Goal: Task Accomplishment & Management: Manage account settings

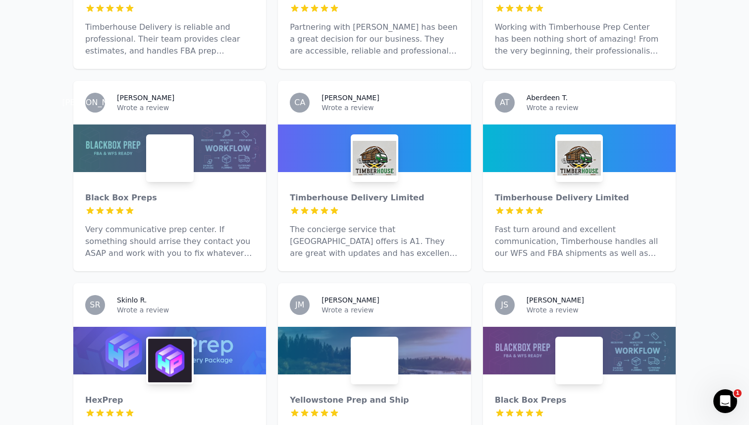
scroll to position [1082, 0]
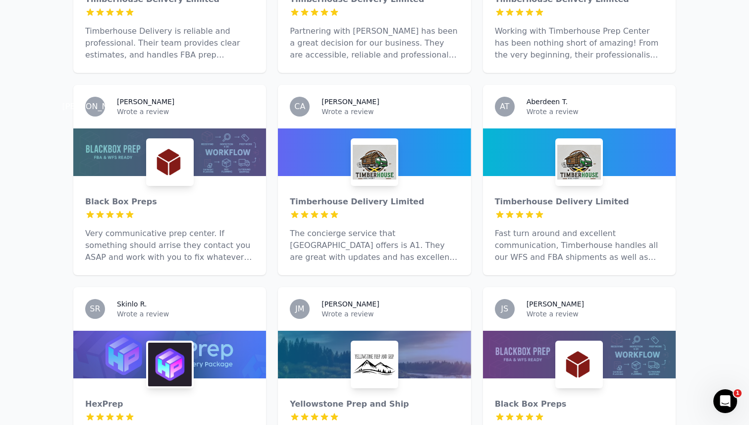
click at [388, 140] on img at bounding box center [375, 162] width 44 height 44
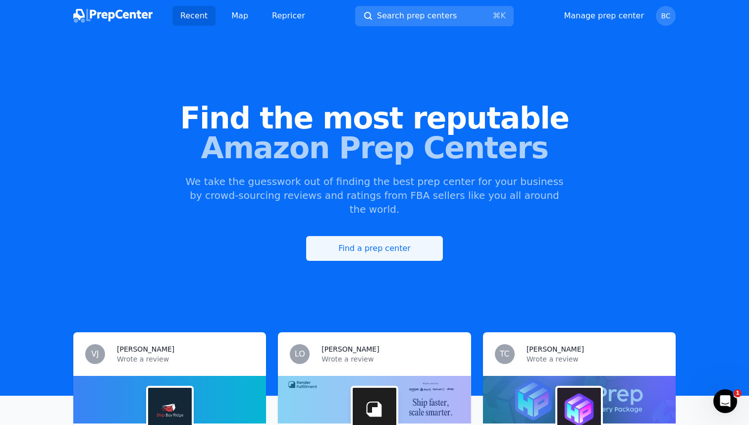
click at [383, 236] on link "Find a prep center" at bounding box center [374, 248] width 137 height 25
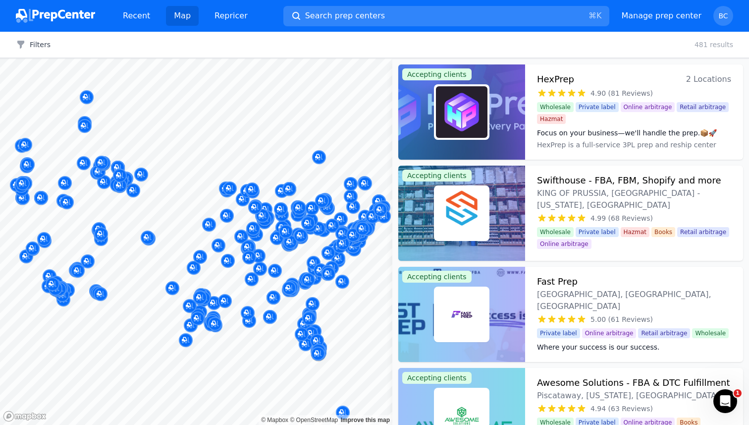
click at [60, 18] on img at bounding box center [55, 16] width 79 height 14
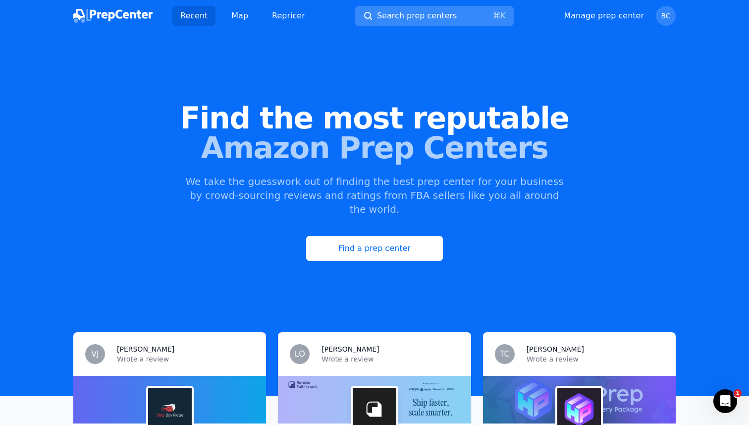
click at [392, 24] on button "Search prep centers ⌘ K" at bounding box center [434, 16] width 159 height 20
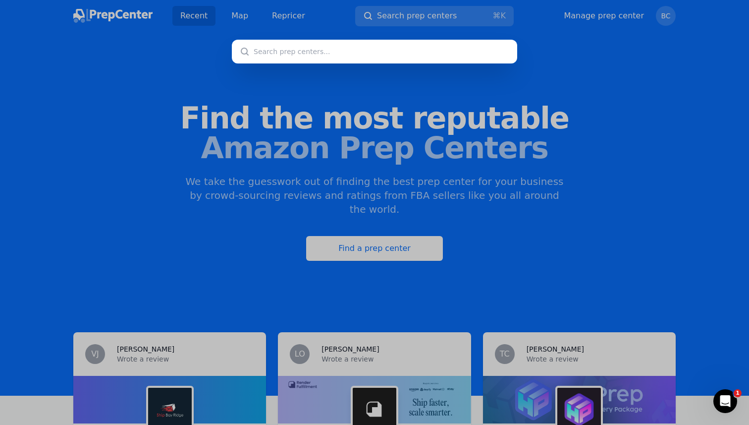
click at [666, 48] on div at bounding box center [374, 212] width 749 height 425
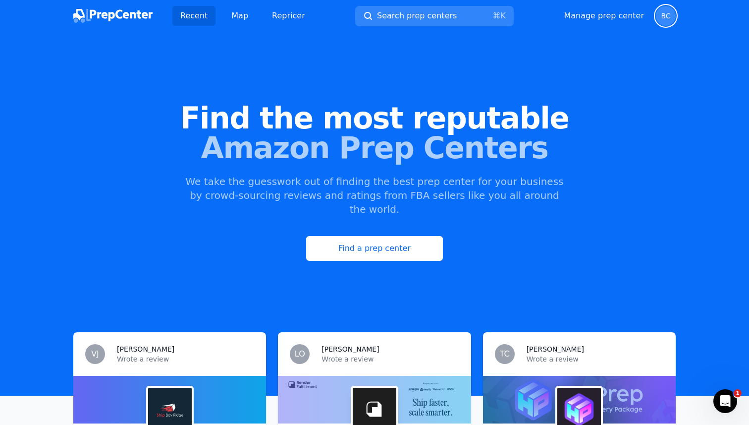
click at [663, 21] on span "BC" at bounding box center [666, 16] width 20 height 20
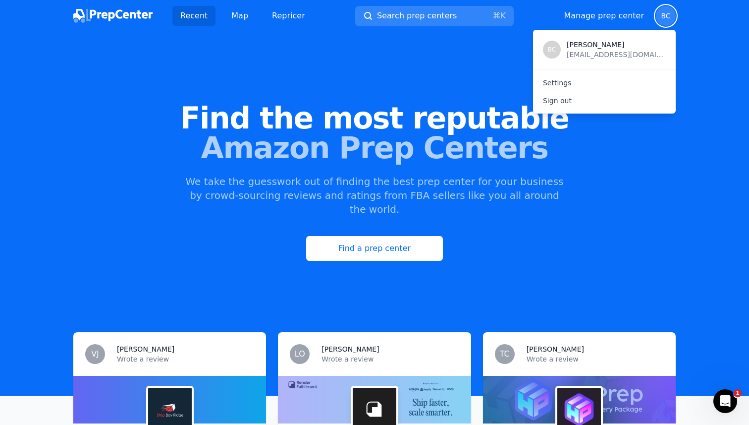
click at [628, 23] on div "Manage prep center Open user menu BC BC [PERSON_NAME] [EMAIL_ADDRESS][DOMAIN_NA…" at bounding box center [620, 16] width 112 height 20
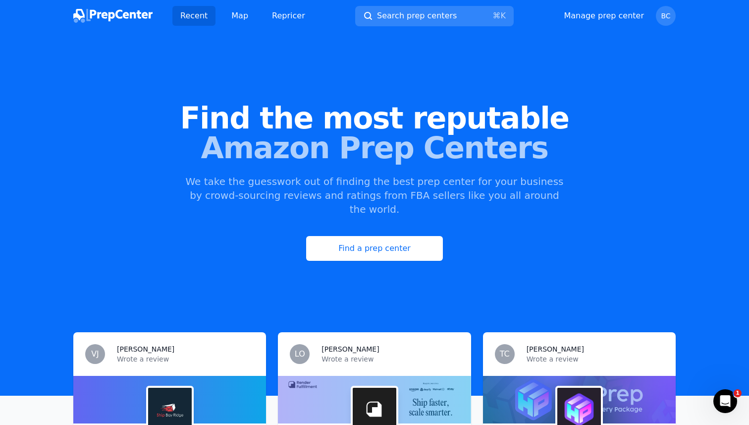
click at [626, 3] on div "Recent Map Repricer Search prep centers ⌘ K Open main menu Manage prep center O…" at bounding box center [374, 16] width 602 height 32
click at [626, 24] on div "Manage prep center Open user menu BC" at bounding box center [620, 16] width 112 height 20
click at [629, 11] on link "Manage prep center" at bounding box center [604, 16] width 80 height 12
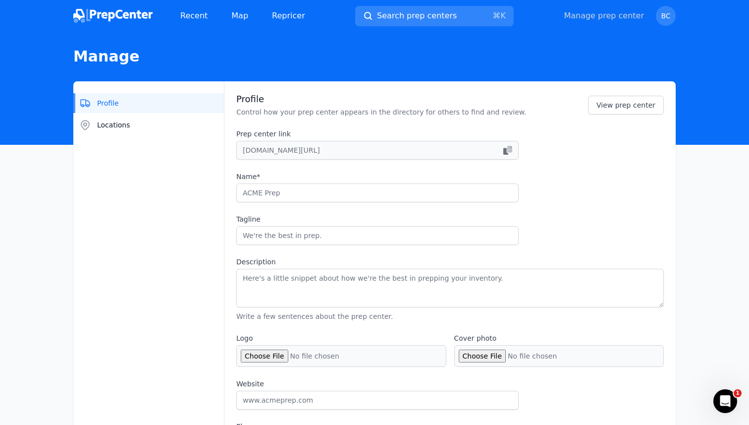
click at [564, 10] on link "Manage prep center" at bounding box center [604, 16] width 80 height 12
type input "Black Box Preps"
type input "Your prep partner for FBA & beyond"
type textarea "Black Box Prep Center helps Amazon sellers save time and money with fast, relia…"
type input "[DOMAIN_NAME]"
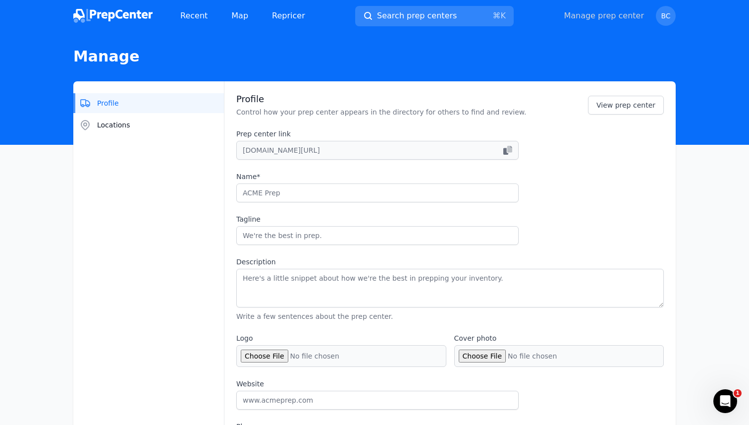
type input "2016286391"
type input "[EMAIL_ADDRESS][DOMAIN_NAME]"
checkbox input "true"
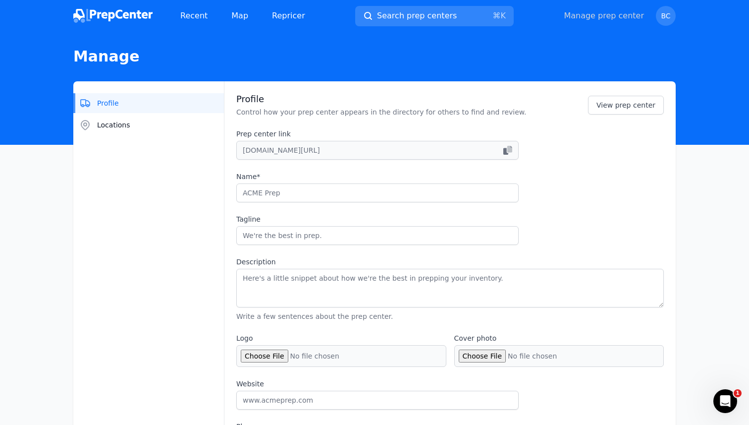
checkbox input "true"
select select "24to48"
type input "blackboxprepco"
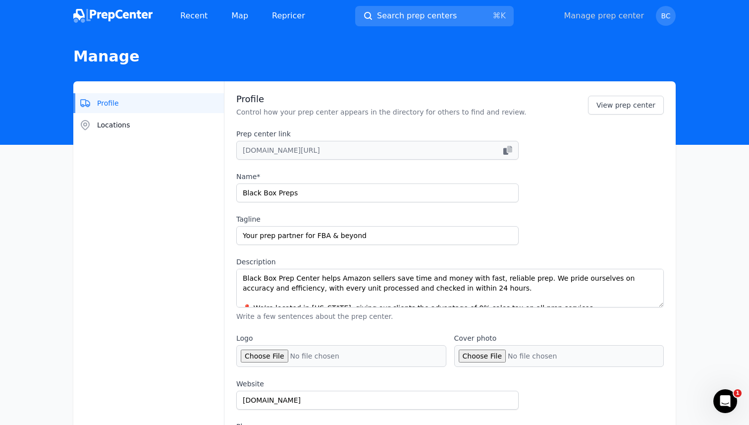
click at [564, 10] on link "Manage prep center" at bounding box center [604, 16] width 80 height 12
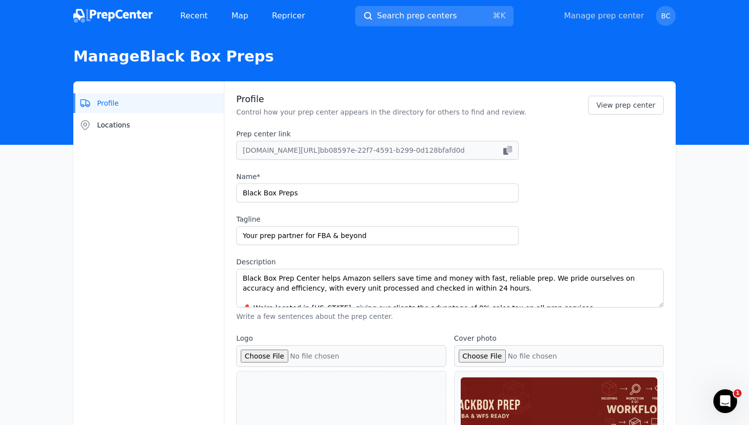
click at [564, 10] on link "Manage prep center" at bounding box center [604, 16] width 80 height 12
